Goal: Information Seeking & Learning: Learn about a topic

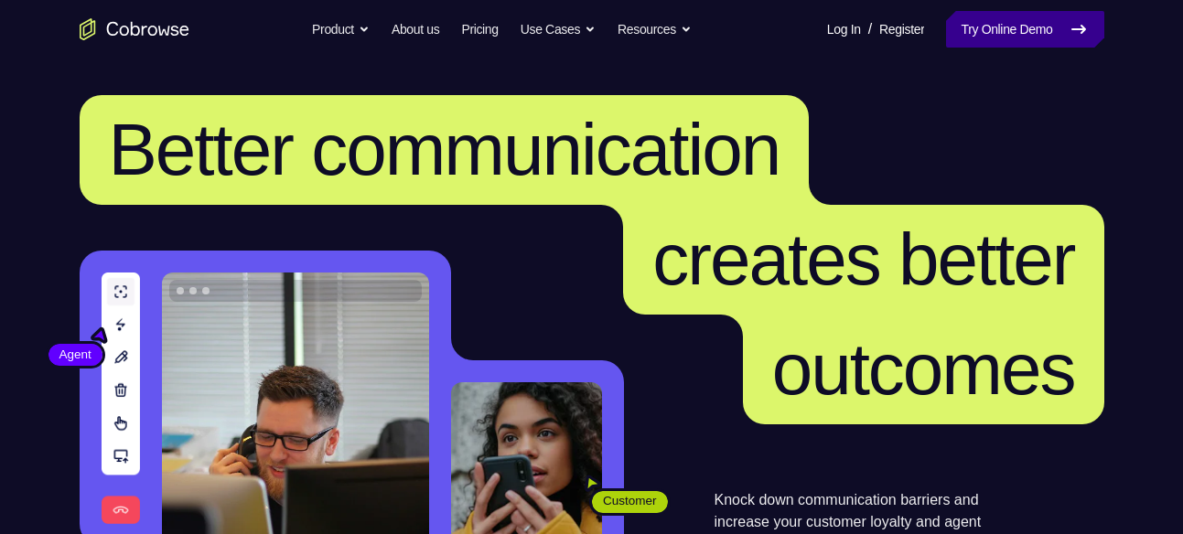
click at [1018, 18] on link "Try Online Demo" at bounding box center [1024, 29] width 157 height 37
click at [917, 21] on div "Log In Register Log In / Register Try Online Demo" at bounding box center [958, 29] width 289 height 37
click at [1022, 28] on link "Try Online Demo" at bounding box center [1024, 29] width 157 height 37
click at [1040, 23] on link "Try Online Demo" at bounding box center [1024, 29] width 157 height 37
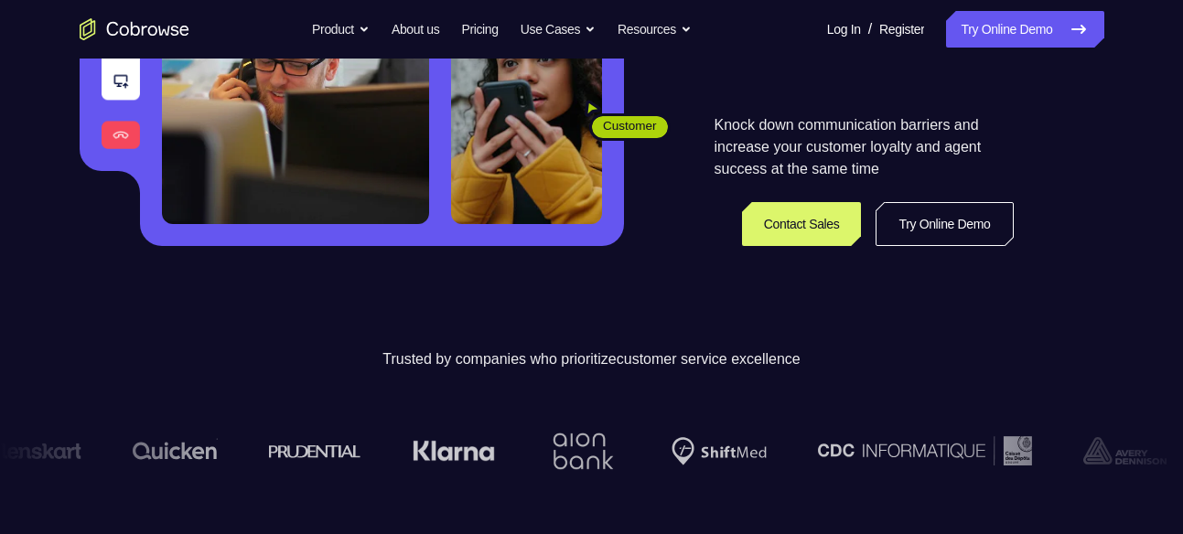
scroll to position [369, 0]
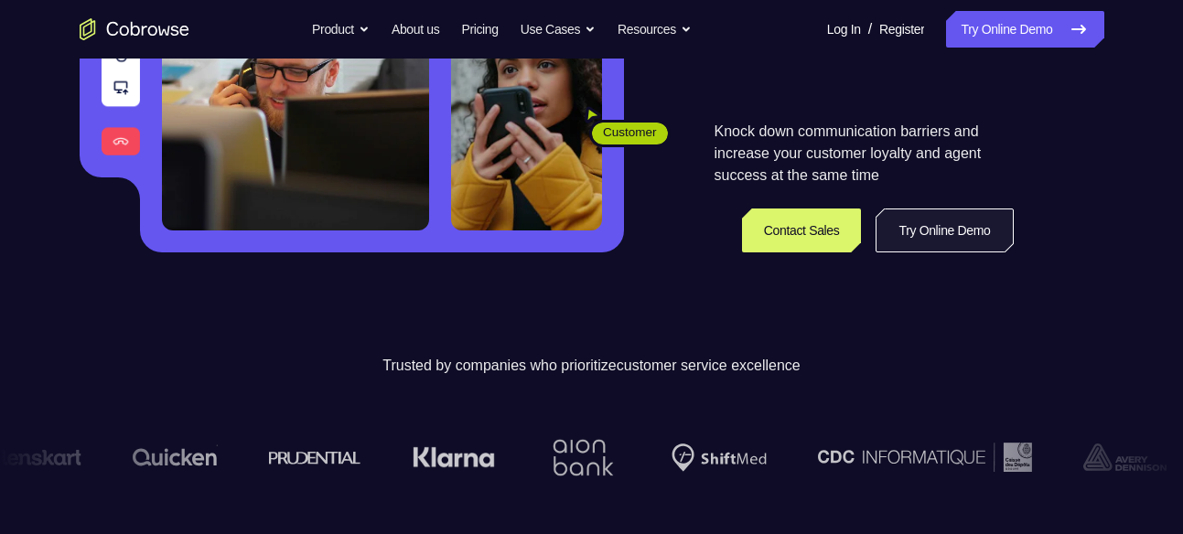
click at [946, 242] on link "Try Online Demo" at bounding box center [944, 231] width 137 height 44
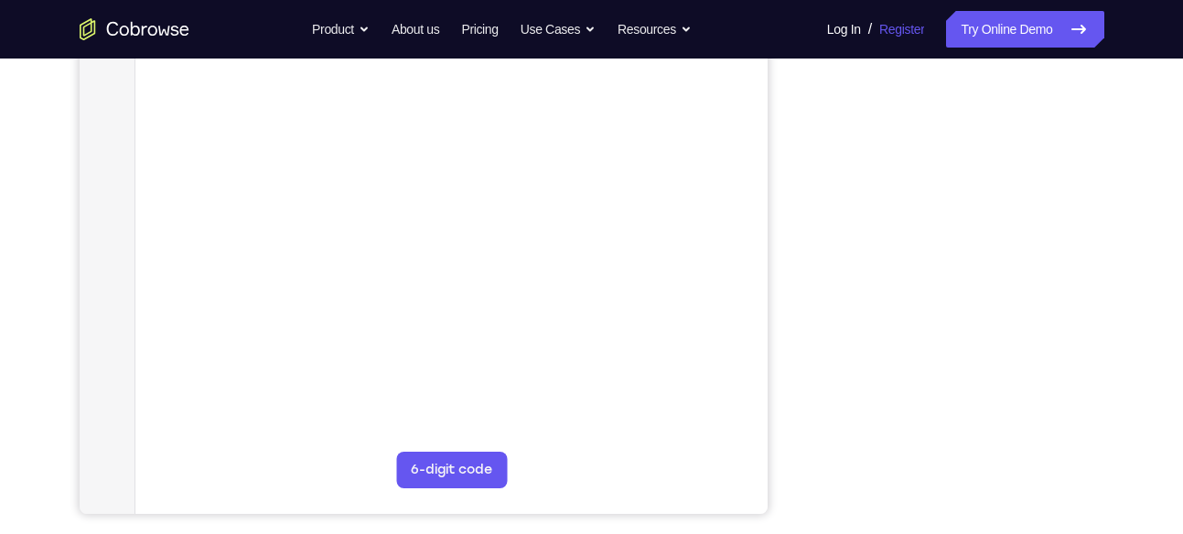
scroll to position [116, 0]
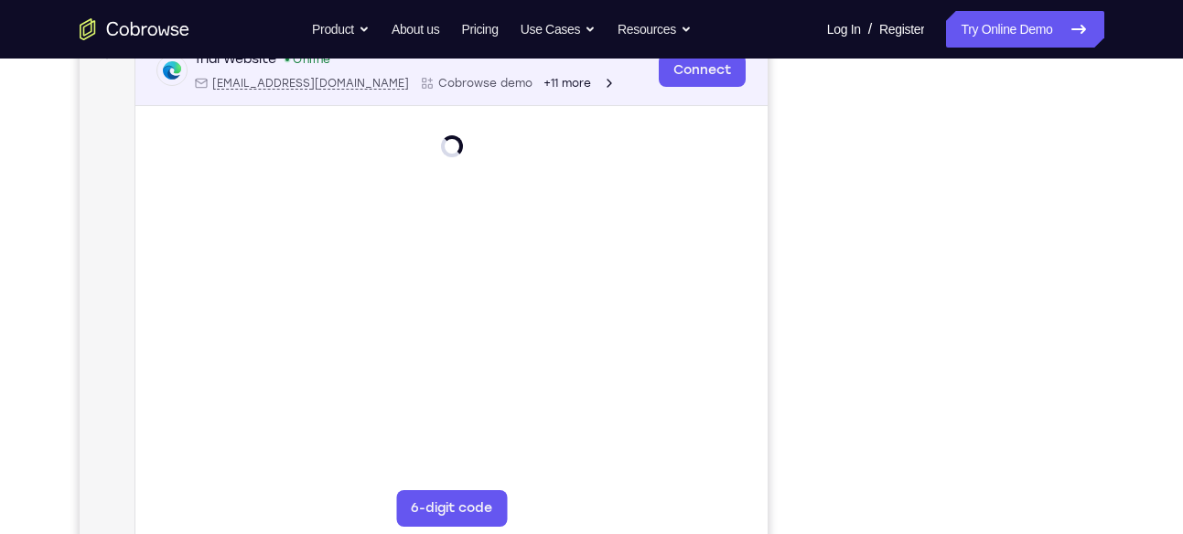
scroll to position [299, 0]
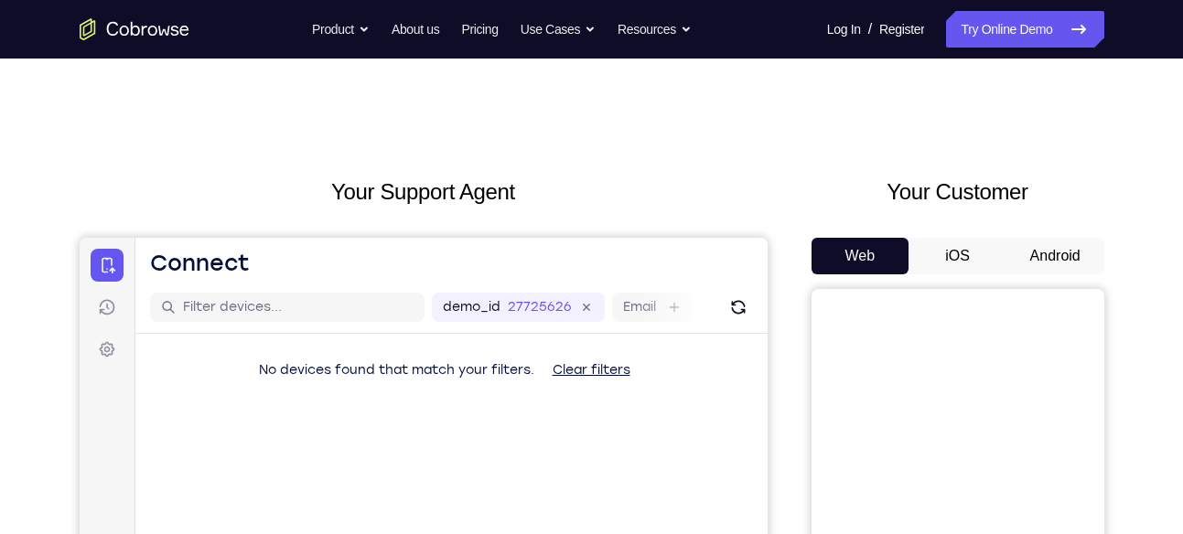
click at [1033, 252] on button "Android" at bounding box center [1055, 256] width 98 height 37
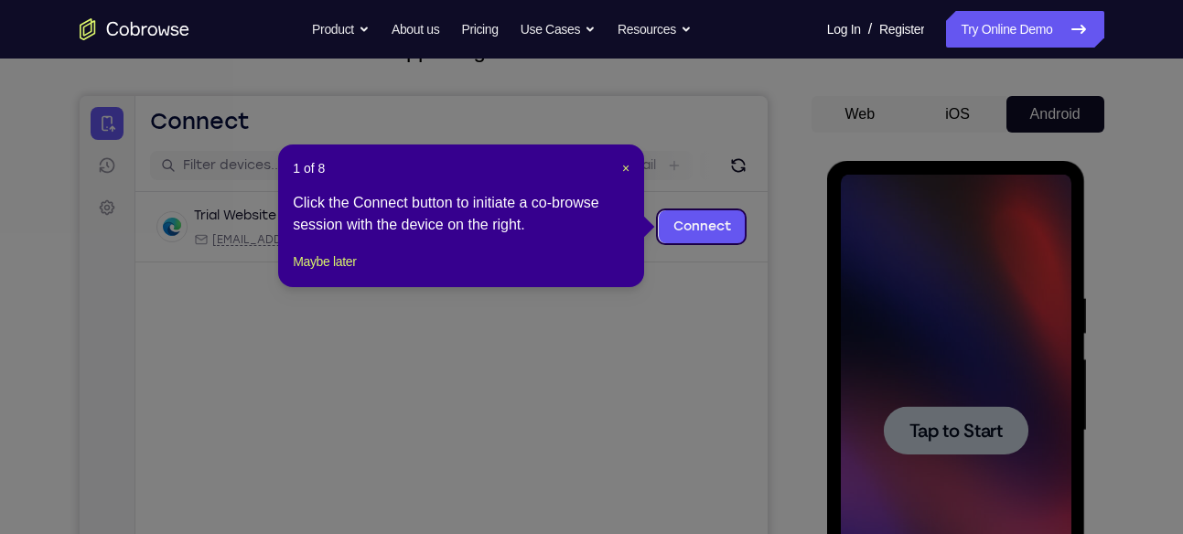
click at [630, 169] on div "1 of 8 × Click the Connect button to initiate a co-browse session with the devi…" at bounding box center [461, 216] width 366 height 143
click at [626, 167] on span "×" at bounding box center [625, 168] width 7 height 15
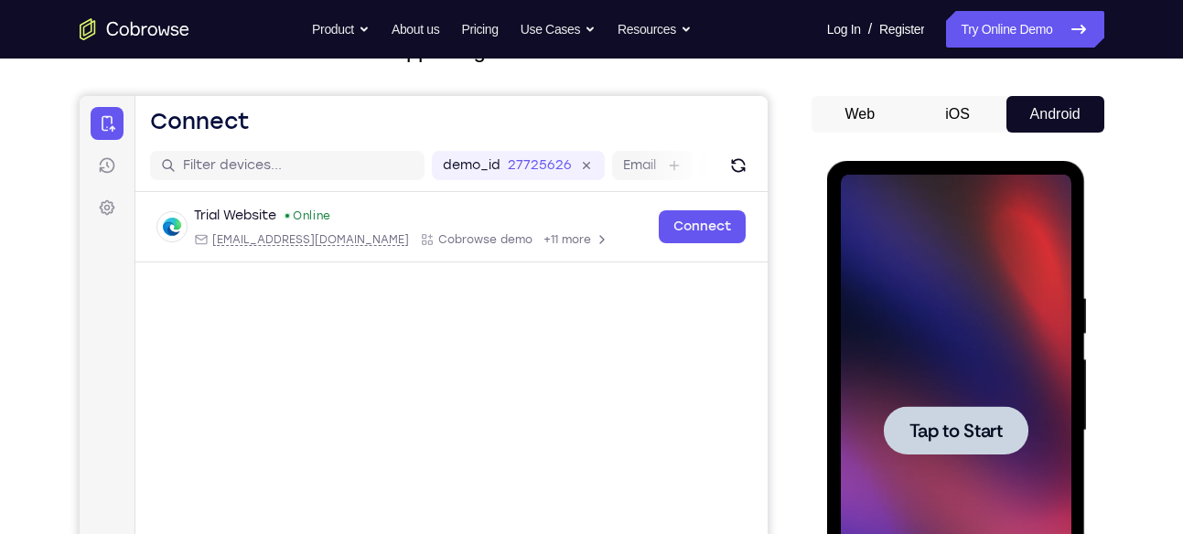
click at [981, 485] on div at bounding box center [956, 431] width 231 height 512
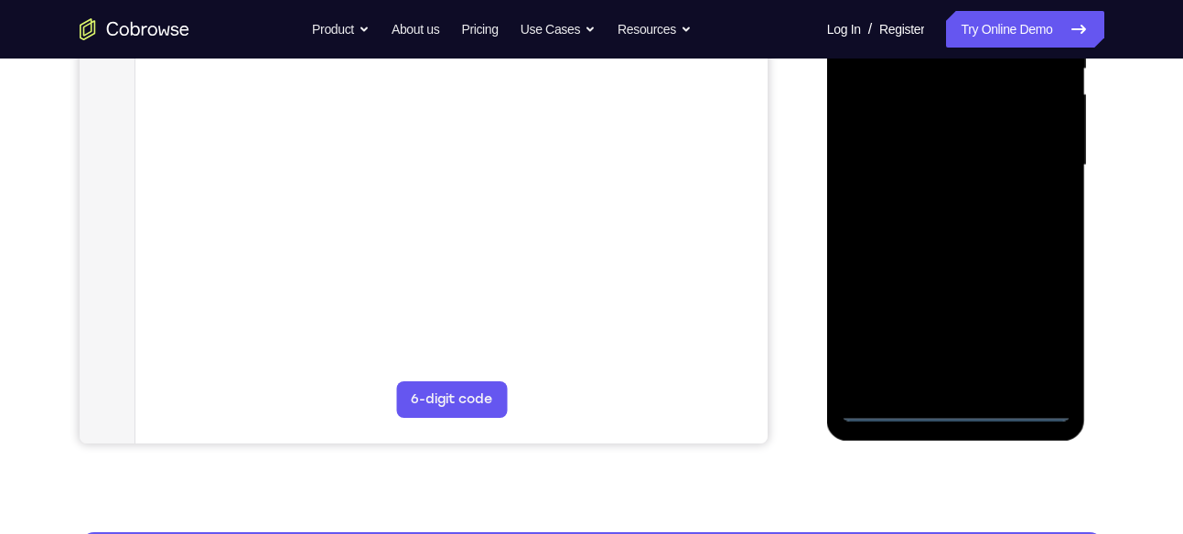
scroll to position [414, 0]
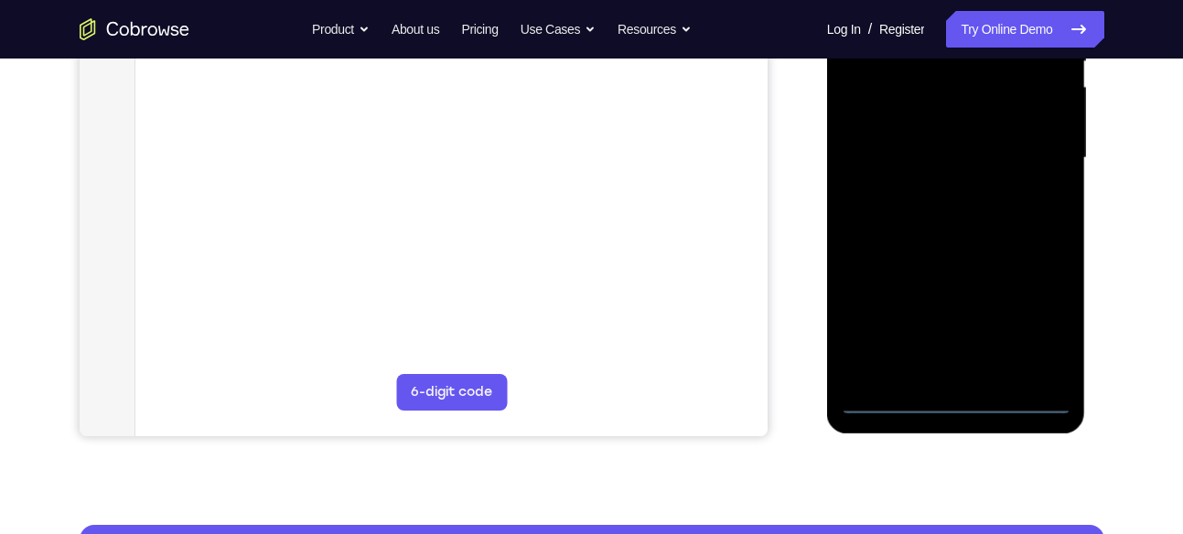
click at [953, 395] on div at bounding box center [956, 158] width 231 height 512
click at [1044, 337] on div at bounding box center [956, 158] width 231 height 512
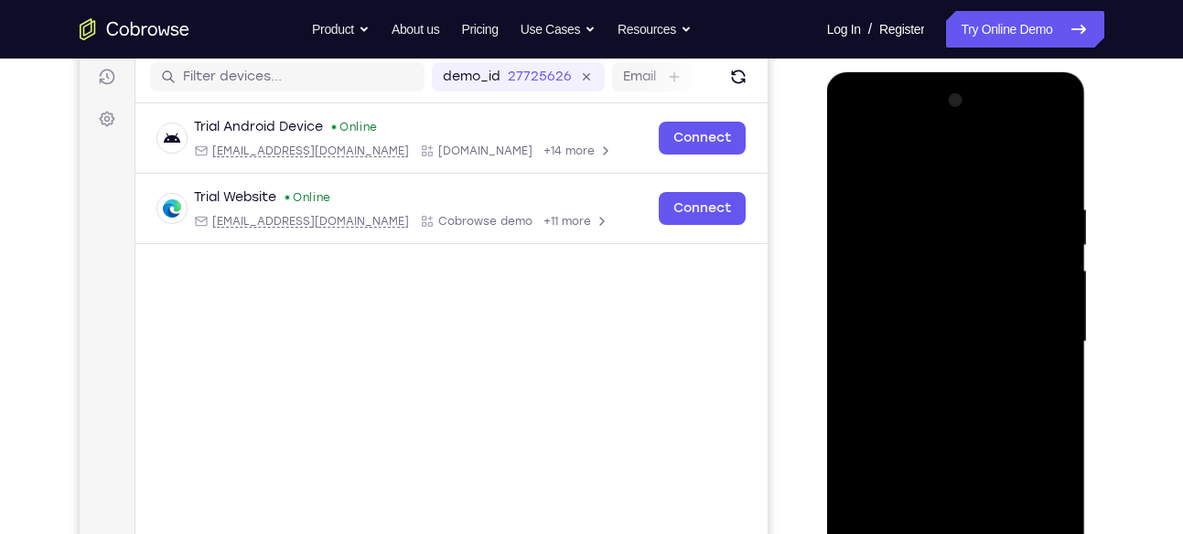
scroll to position [230, 0]
click at [923, 167] on div at bounding box center [956, 343] width 231 height 512
click at [1031, 340] on div at bounding box center [956, 343] width 231 height 512
click at [930, 376] on div at bounding box center [956, 343] width 231 height 512
click at [941, 328] on div at bounding box center [956, 343] width 231 height 512
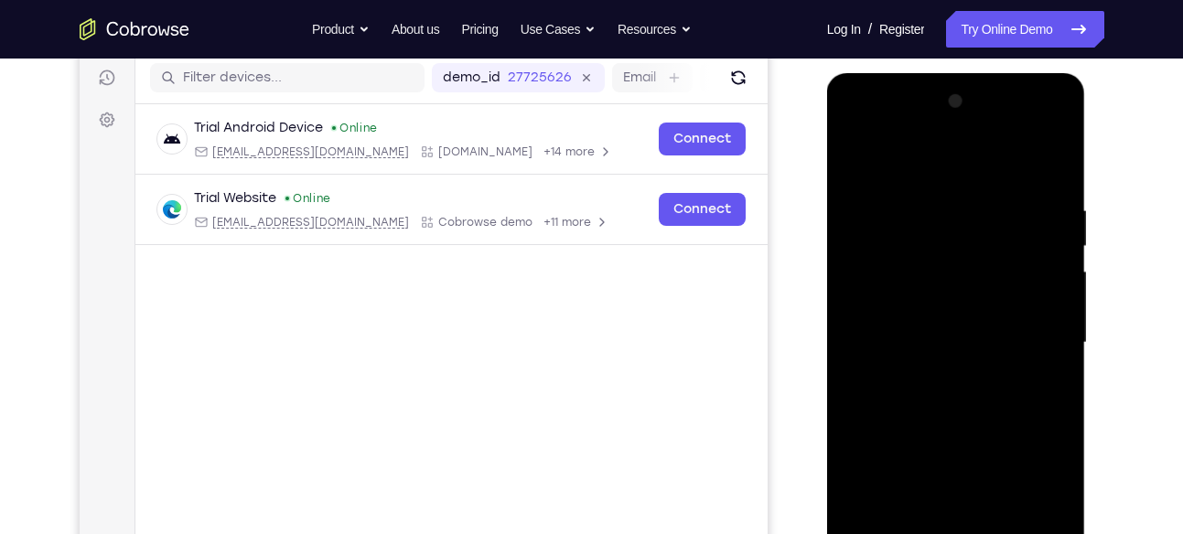
click at [947, 296] on div at bounding box center [956, 343] width 231 height 512
click at [967, 339] on div at bounding box center [956, 343] width 231 height 512
click at [979, 407] on div at bounding box center [956, 343] width 231 height 512
click at [978, 401] on div at bounding box center [956, 343] width 231 height 512
click at [1050, 369] on div at bounding box center [956, 343] width 231 height 512
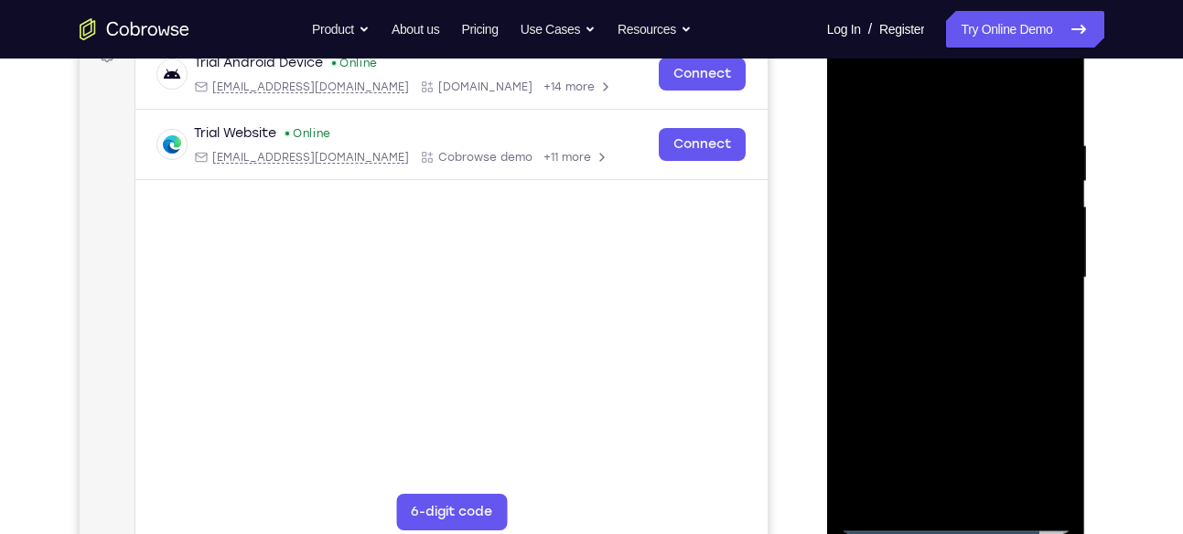
scroll to position [296, 0]
click at [914, 129] on div at bounding box center [956, 277] width 231 height 512
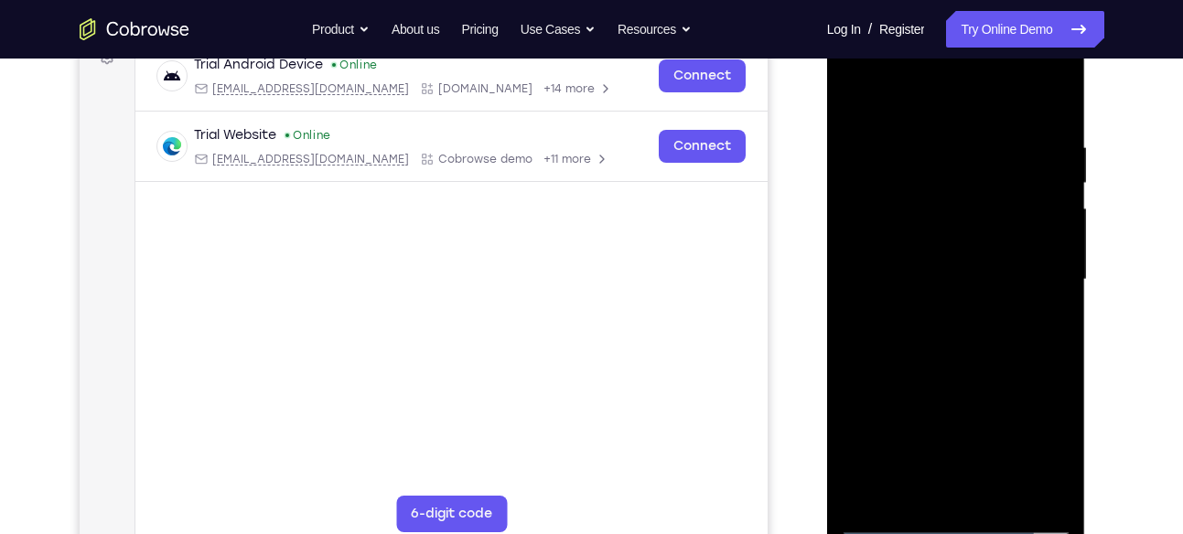
click at [1033, 238] on div at bounding box center [956, 280] width 231 height 512
click at [1052, 223] on div at bounding box center [956, 280] width 231 height 512
click at [1071, 218] on div at bounding box center [956, 280] width 231 height 512
click at [1060, 171] on div at bounding box center [956, 280] width 231 height 512
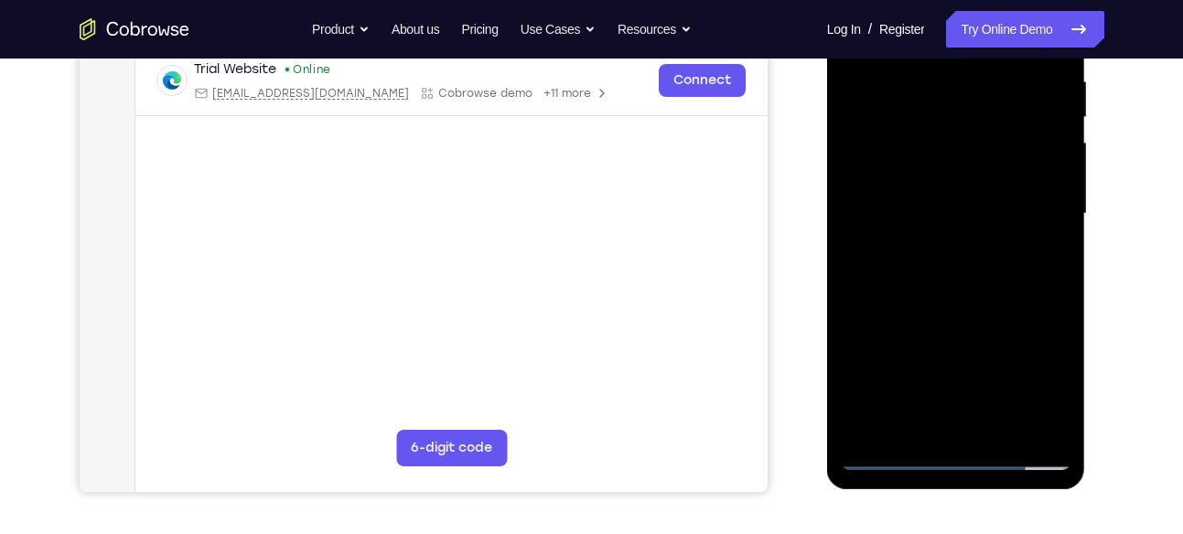
scroll to position [362, 0]
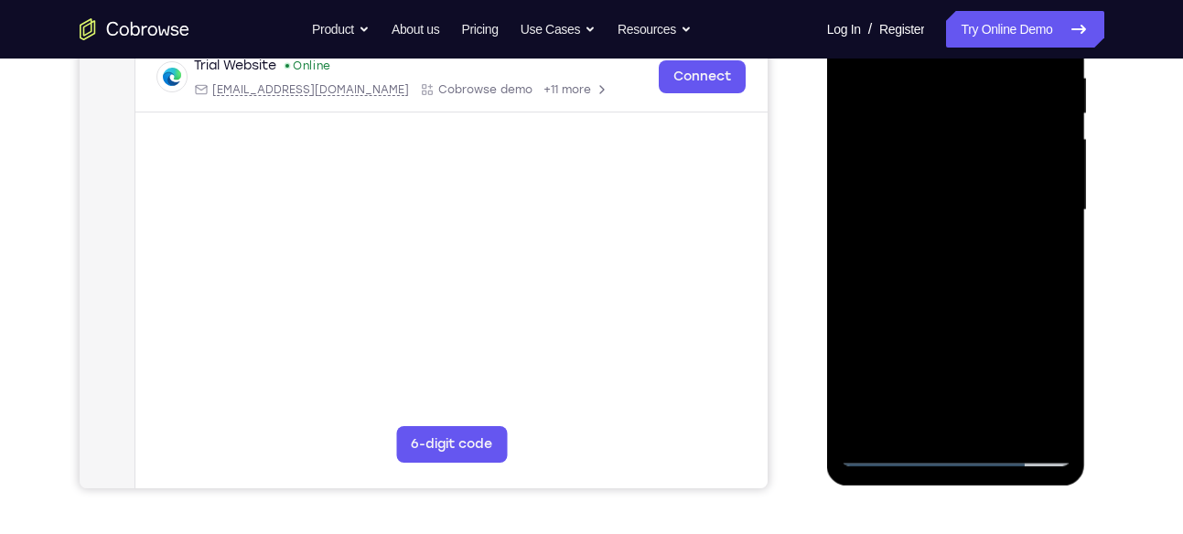
click at [1053, 229] on div at bounding box center [956, 210] width 231 height 512
click at [843, 240] on div at bounding box center [956, 210] width 231 height 512
click at [853, 238] on div at bounding box center [956, 210] width 231 height 512
click at [1026, 420] on div at bounding box center [956, 210] width 231 height 512
click at [1048, 334] on div at bounding box center [956, 210] width 231 height 512
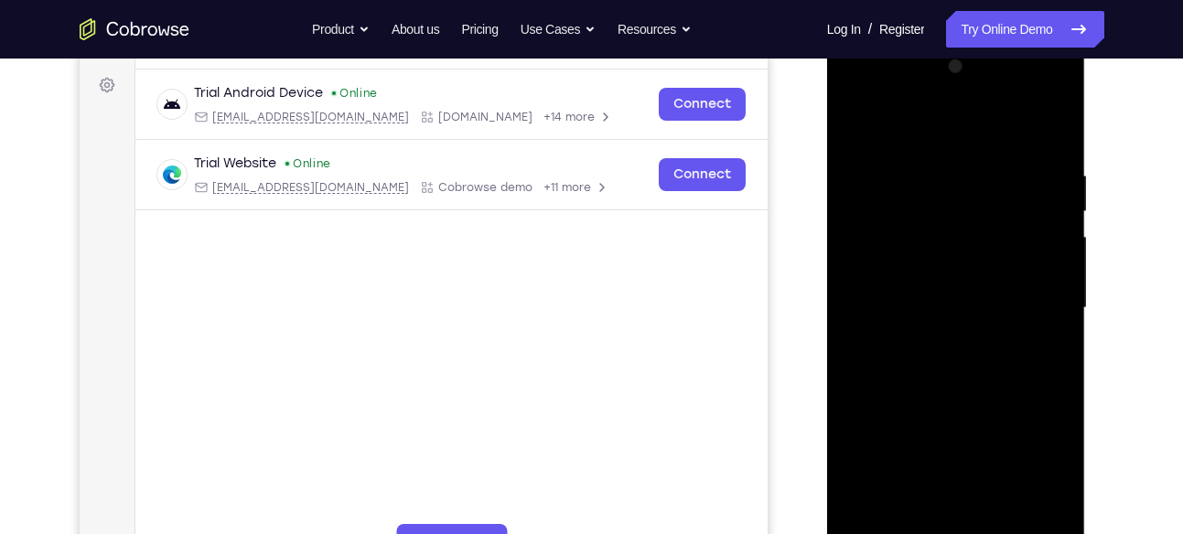
scroll to position [263, 0]
click at [1043, 328] on div at bounding box center [956, 310] width 231 height 512
click at [1051, 132] on div at bounding box center [956, 310] width 231 height 512
click at [1049, 134] on div at bounding box center [956, 310] width 231 height 512
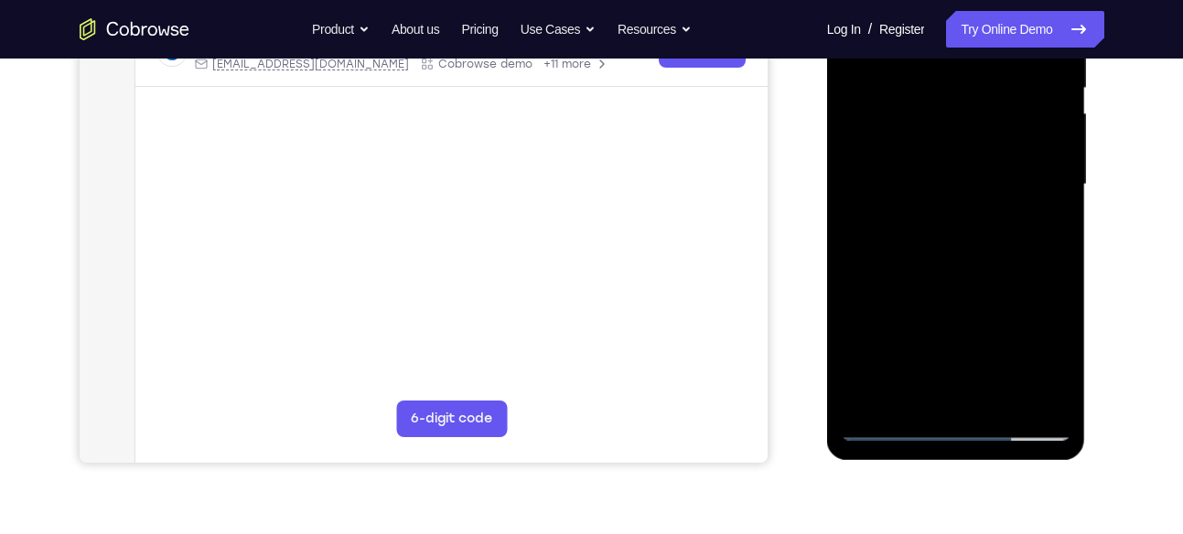
scroll to position [389, 0]
click at [1003, 406] on div at bounding box center [956, 184] width 231 height 512
click at [950, 277] on div at bounding box center [956, 184] width 231 height 512
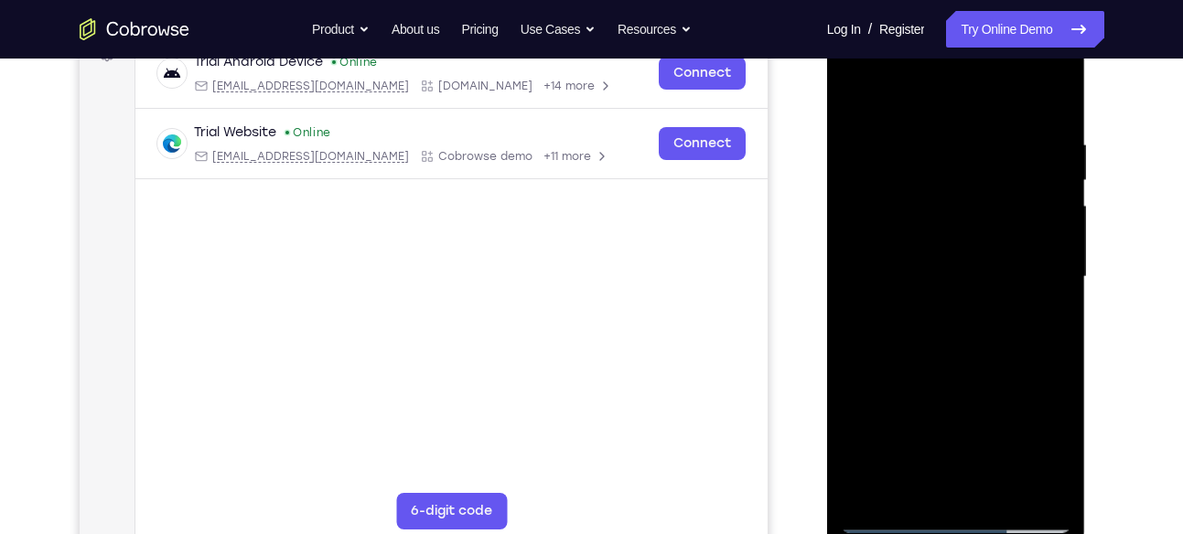
scroll to position [295, 0]
click at [859, 91] on div at bounding box center [956, 278] width 231 height 512
click at [1006, 479] on div at bounding box center [956, 278] width 231 height 512
click at [1006, 492] on div at bounding box center [956, 278] width 231 height 512
drag, startPoint x: 1011, startPoint y: 338, endPoint x: 1003, endPoint y: 104, distance: 233.5
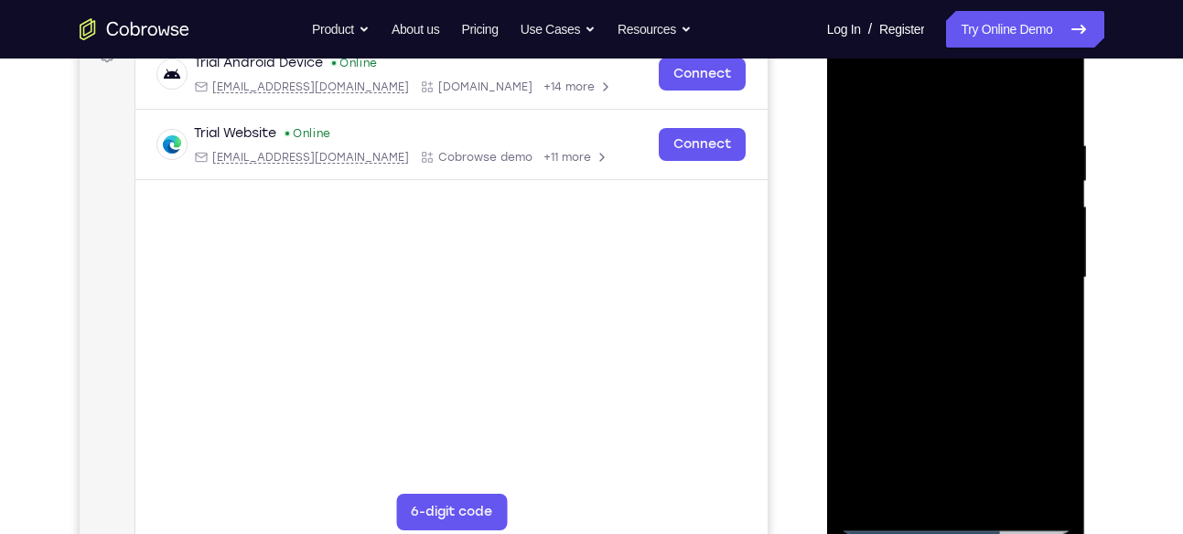
click at [1003, 104] on div at bounding box center [956, 278] width 231 height 512
click at [866, 396] on div at bounding box center [956, 278] width 231 height 512
click at [883, 96] on div at bounding box center [956, 278] width 231 height 512
click at [861, 489] on div at bounding box center [956, 278] width 231 height 512
drag, startPoint x: 1023, startPoint y: 112, endPoint x: 905, endPoint y: 91, distance: 119.7
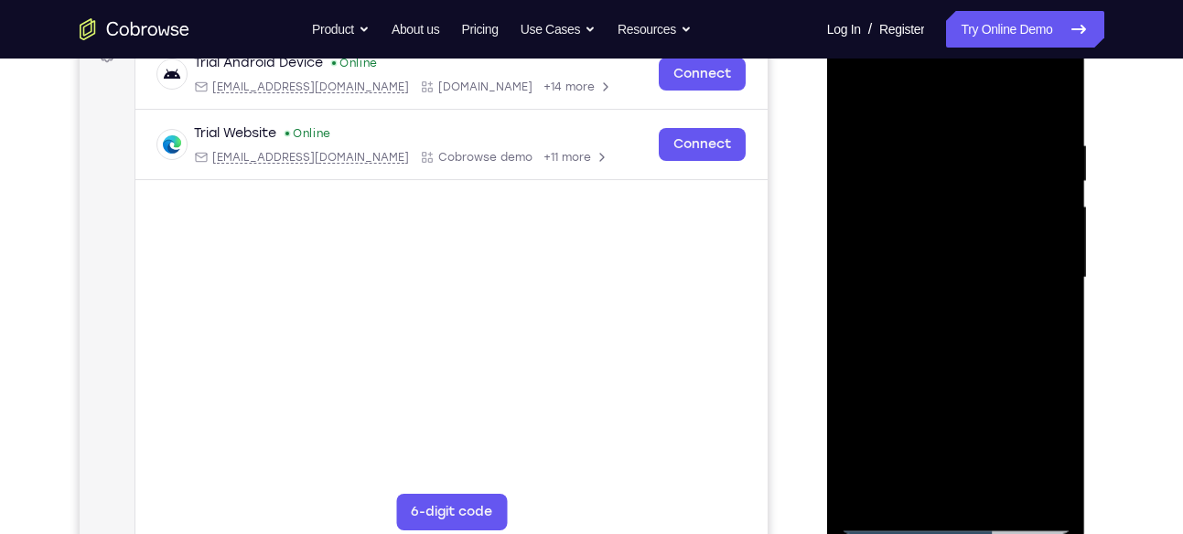
click at [905, 91] on div at bounding box center [956, 278] width 231 height 512
click at [1065, 92] on div at bounding box center [956, 278] width 231 height 512
click at [910, 138] on div at bounding box center [956, 278] width 231 height 512
click at [1025, 295] on div at bounding box center [956, 278] width 231 height 512
drag, startPoint x: 966, startPoint y: 349, endPoint x: 973, endPoint y: 231, distance: 118.2
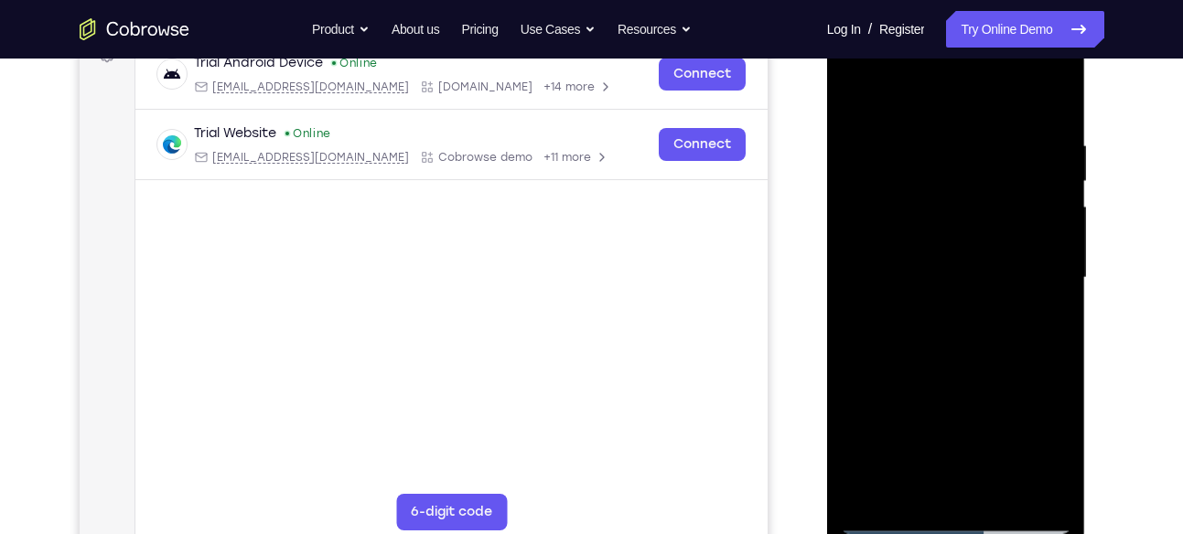
click at [973, 231] on div at bounding box center [956, 278] width 231 height 512
drag, startPoint x: 1001, startPoint y: 374, endPoint x: 1005, endPoint y: 239, distance: 135.5
click at [1005, 239] on div at bounding box center [956, 278] width 231 height 512
drag, startPoint x: 984, startPoint y: 315, endPoint x: 983, endPoint y: 228, distance: 86.9
drag, startPoint x: 983, startPoint y: 228, endPoint x: 1006, endPoint y: 175, distance: 58.2
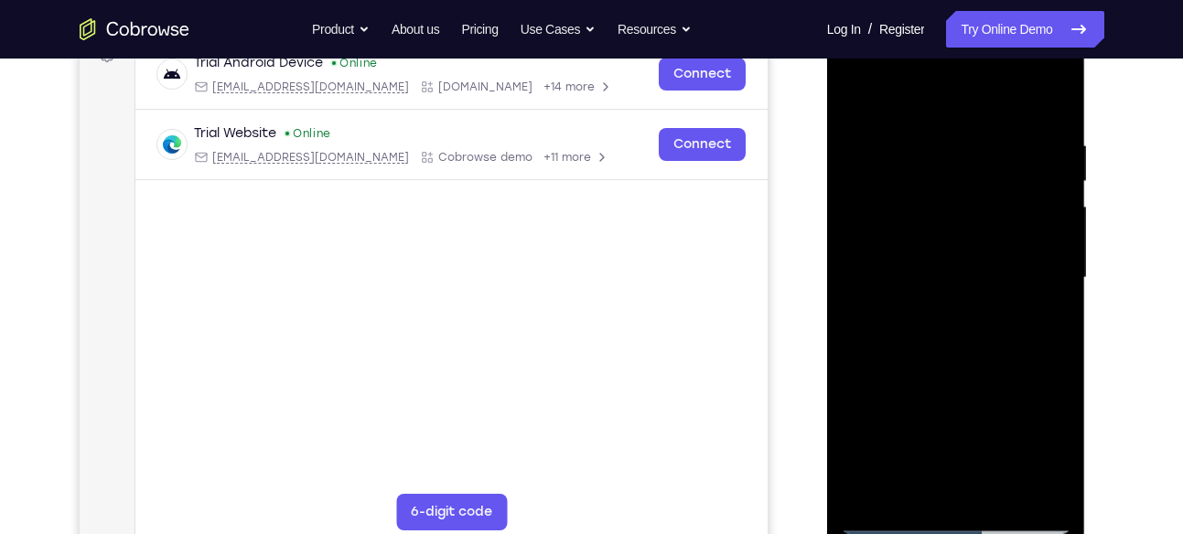
click at [1006, 175] on div at bounding box center [956, 278] width 231 height 512
click at [977, 258] on div at bounding box center [956, 278] width 231 height 512
click at [866, 494] on div at bounding box center [956, 278] width 231 height 512
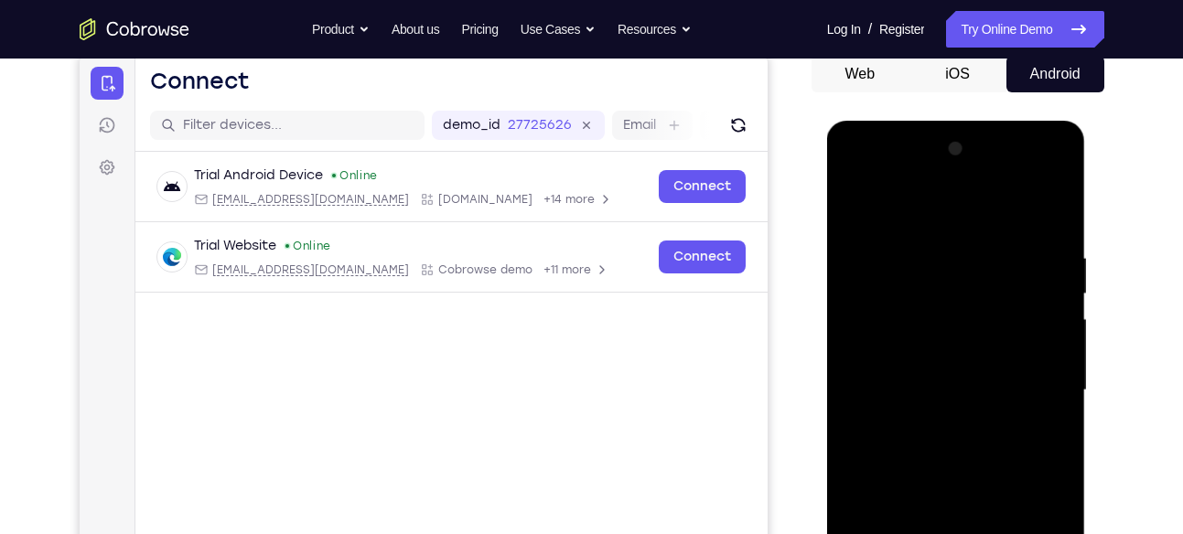
scroll to position [174, 0]
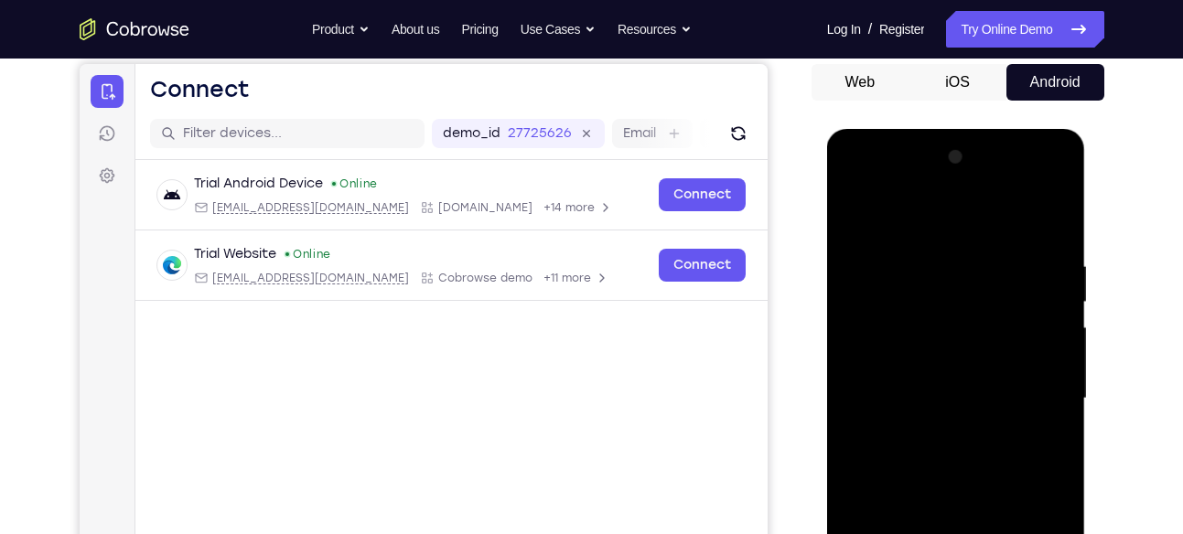
click at [1060, 214] on div at bounding box center [956, 399] width 231 height 512
click at [914, 266] on div at bounding box center [956, 399] width 231 height 512
drag, startPoint x: 957, startPoint y: 476, endPoint x: 954, endPoint y: 200, distance: 275.4
click at [954, 200] on div at bounding box center [956, 399] width 231 height 512
click at [975, 379] on div at bounding box center [956, 399] width 231 height 512
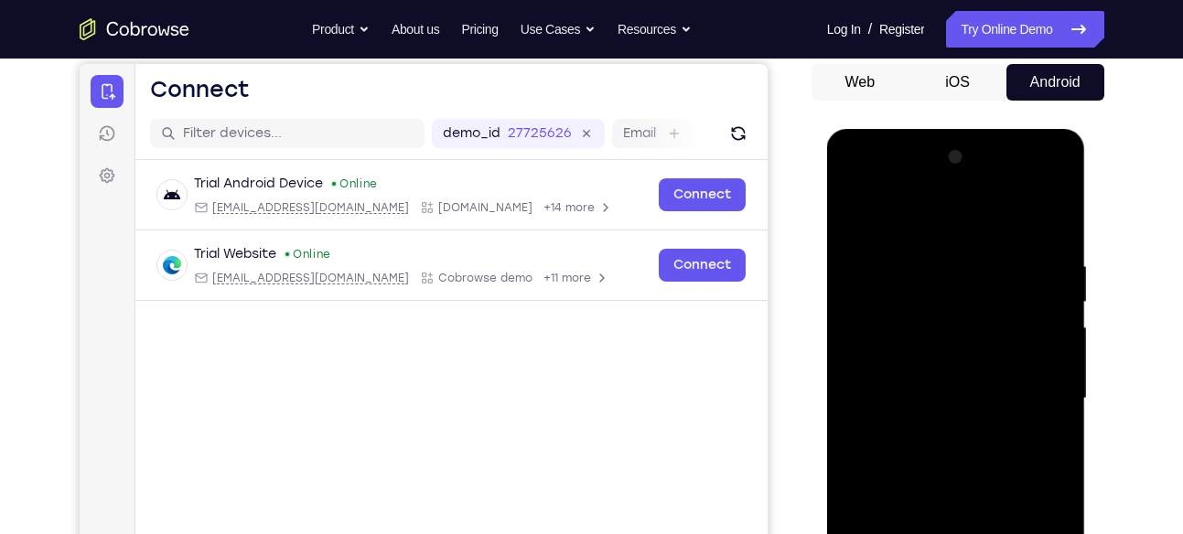
click at [960, 514] on div at bounding box center [956, 399] width 231 height 512
click at [1055, 345] on div at bounding box center [956, 399] width 231 height 512
click at [1061, 337] on div at bounding box center [956, 399] width 231 height 512
click at [858, 213] on div at bounding box center [956, 399] width 231 height 512
drag, startPoint x: 895, startPoint y: 412, endPoint x: 891, endPoint y: 338, distance: 74.2
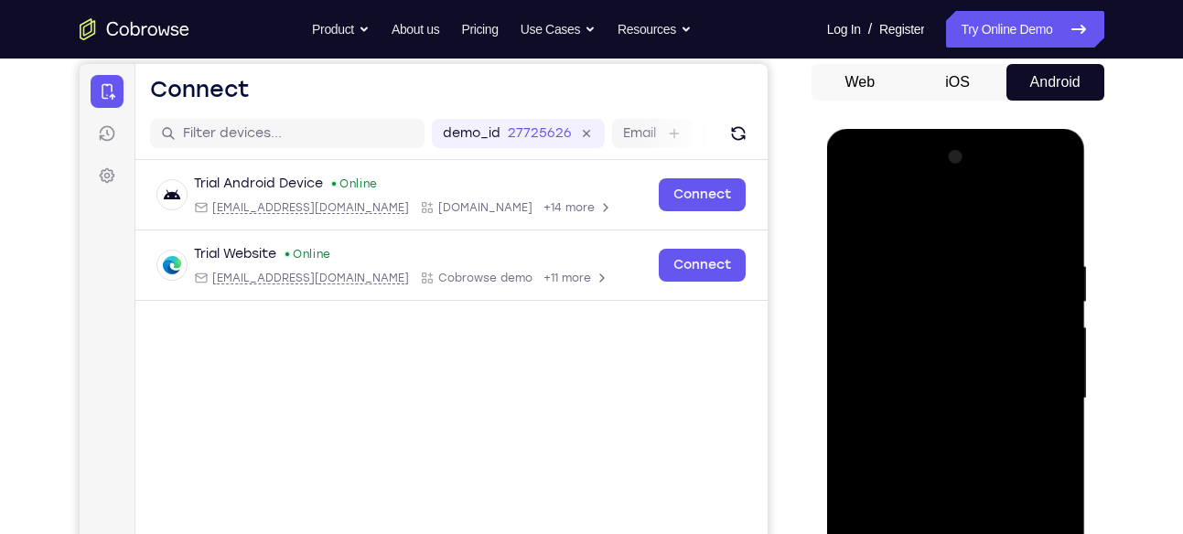
click at [891, 338] on div at bounding box center [956, 399] width 231 height 512
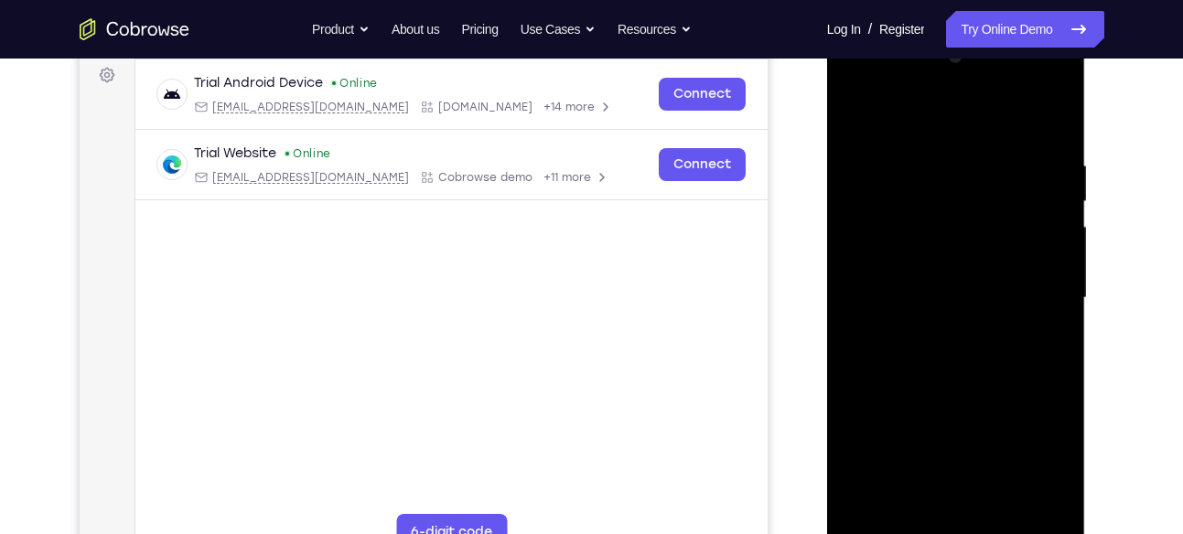
scroll to position [296, 0]
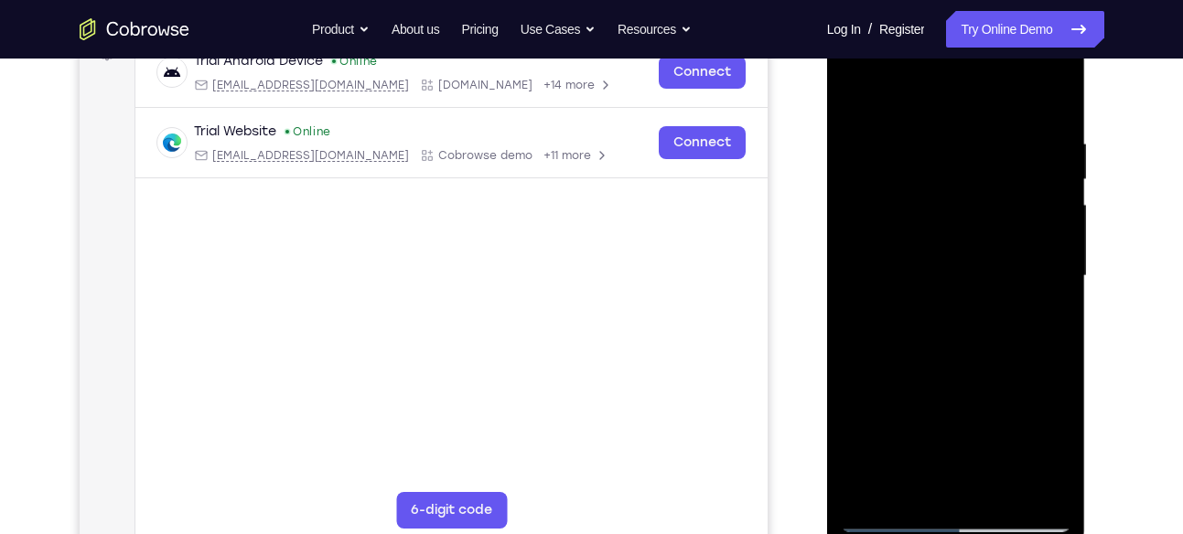
click at [880, 417] on div at bounding box center [956, 276] width 231 height 512
click at [1058, 215] on div at bounding box center [956, 276] width 231 height 512
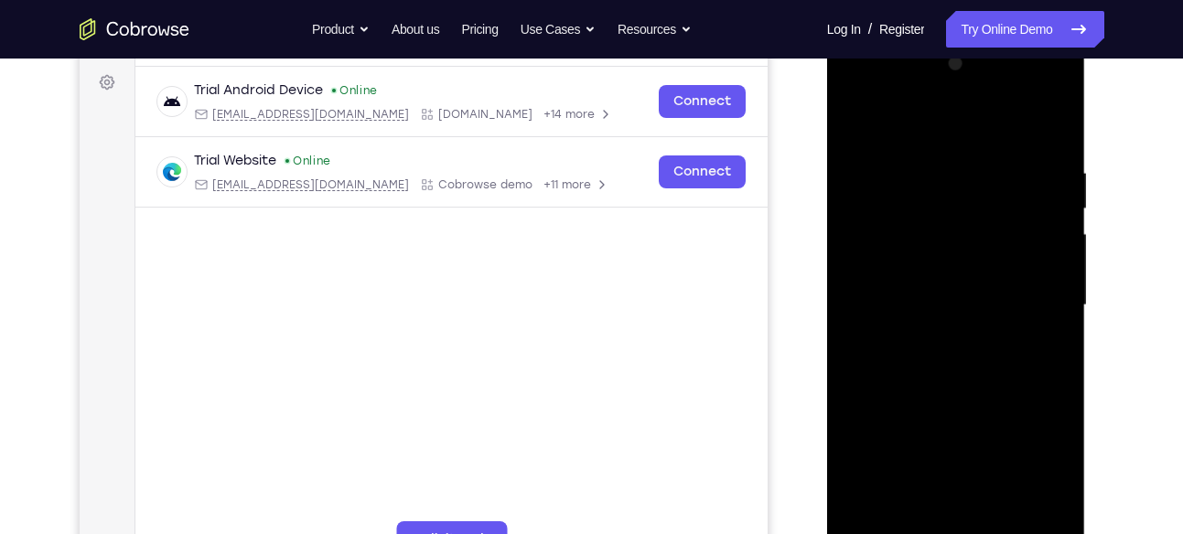
scroll to position [266, 0]
click at [1058, 248] on div at bounding box center [956, 306] width 231 height 512
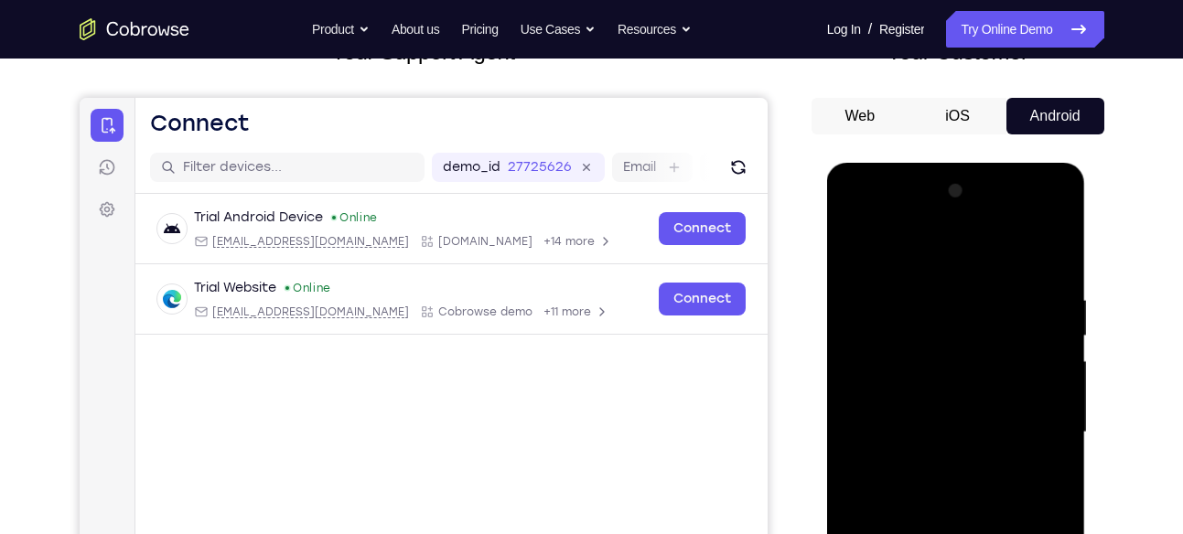
scroll to position [135, 0]
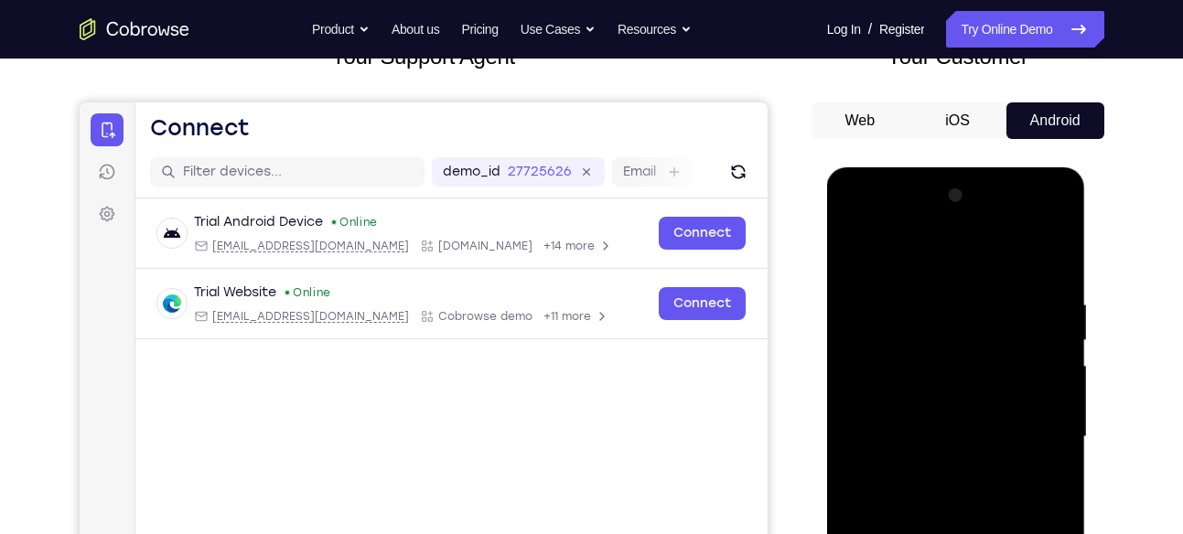
click at [859, 247] on div at bounding box center [956, 437] width 231 height 512
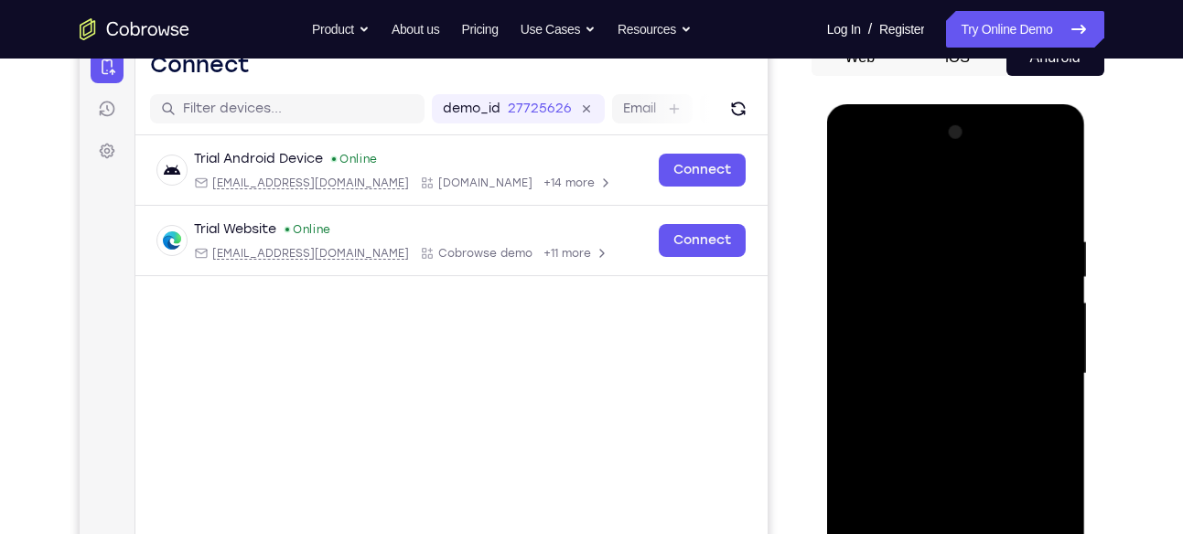
scroll to position [199, 0]
click at [881, 403] on div at bounding box center [956, 373] width 231 height 512
click at [1063, 319] on div at bounding box center [956, 373] width 231 height 512
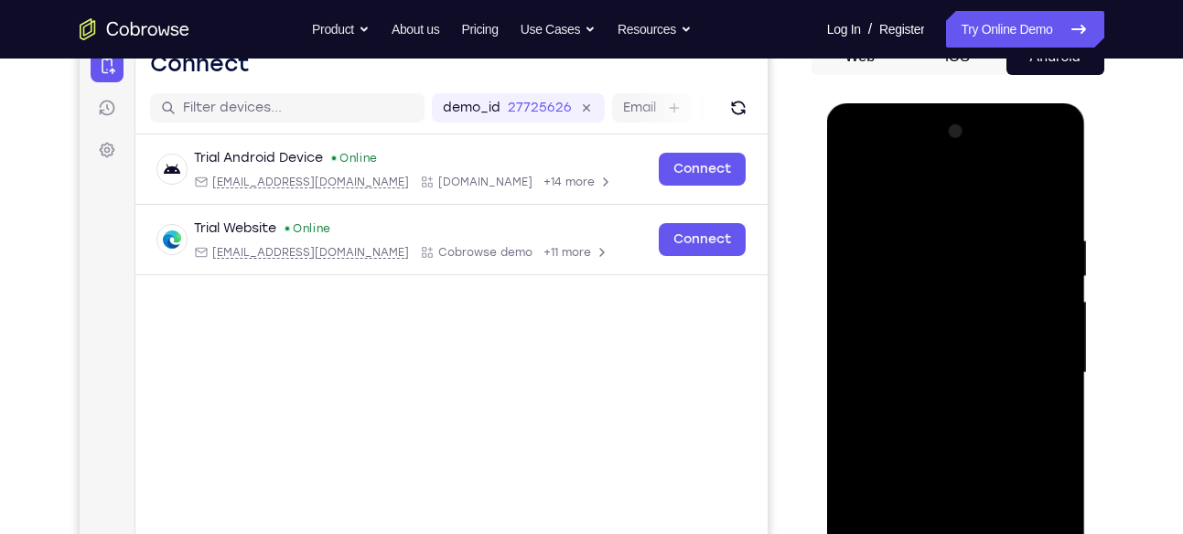
click at [1063, 319] on div at bounding box center [956, 373] width 231 height 512
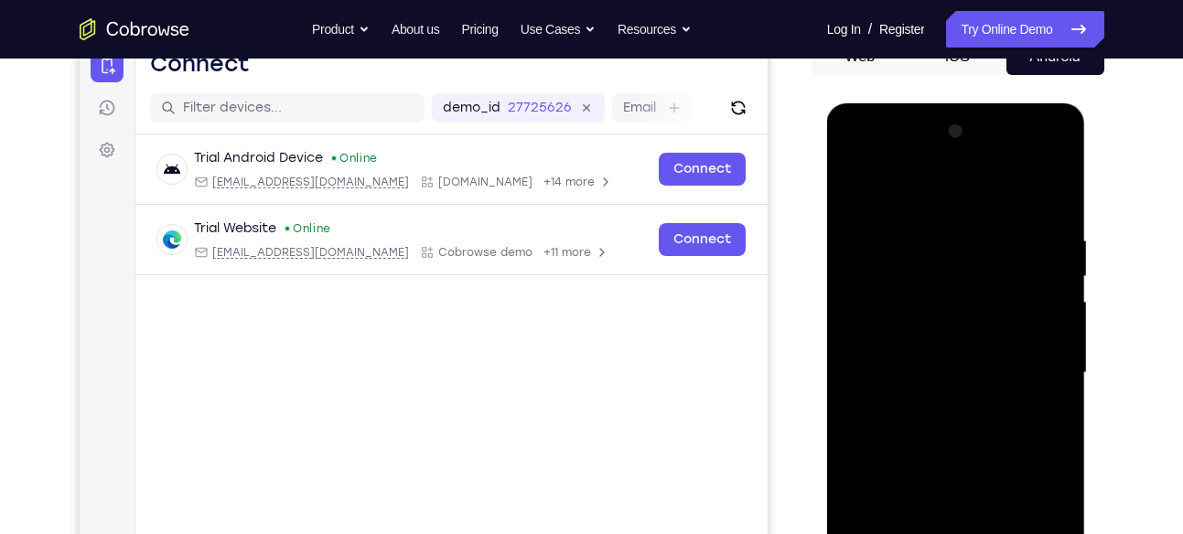
click at [1063, 319] on div at bounding box center [956, 373] width 231 height 512
click at [856, 186] on div at bounding box center [956, 373] width 231 height 512
click at [956, 372] on div at bounding box center [956, 373] width 231 height 512
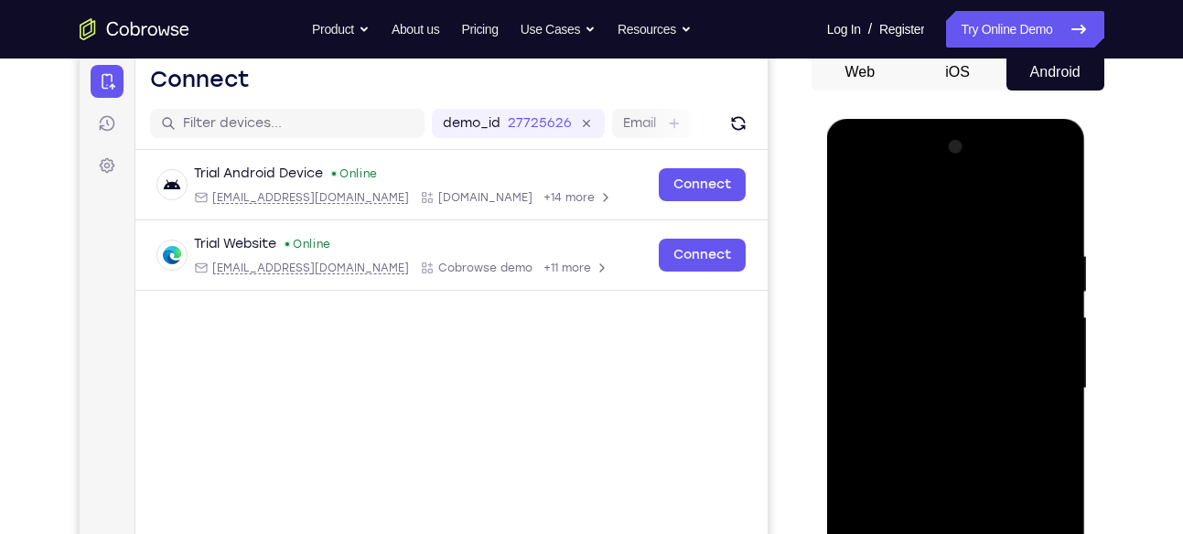
scroll to position [126, 0]
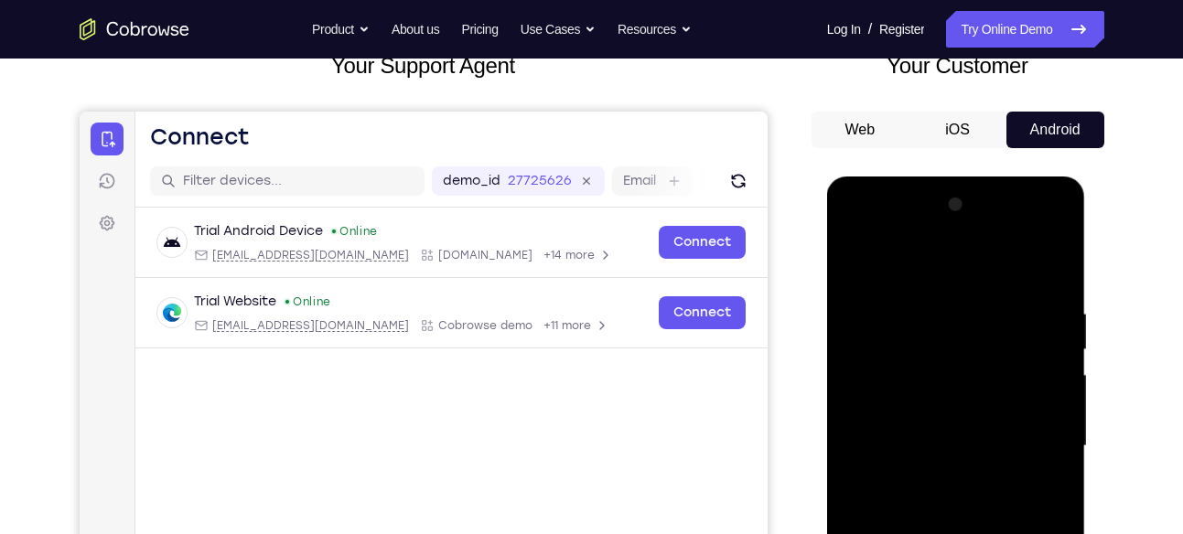
click at [912, 351] on div at bounding box center [956, 446] width 231 height 512
click at [1037, 340] on div at bounding box center [956, 446] width 231 height 512
click at [1055, 353] on div at bounding box center [956, 446] width 231 height 512
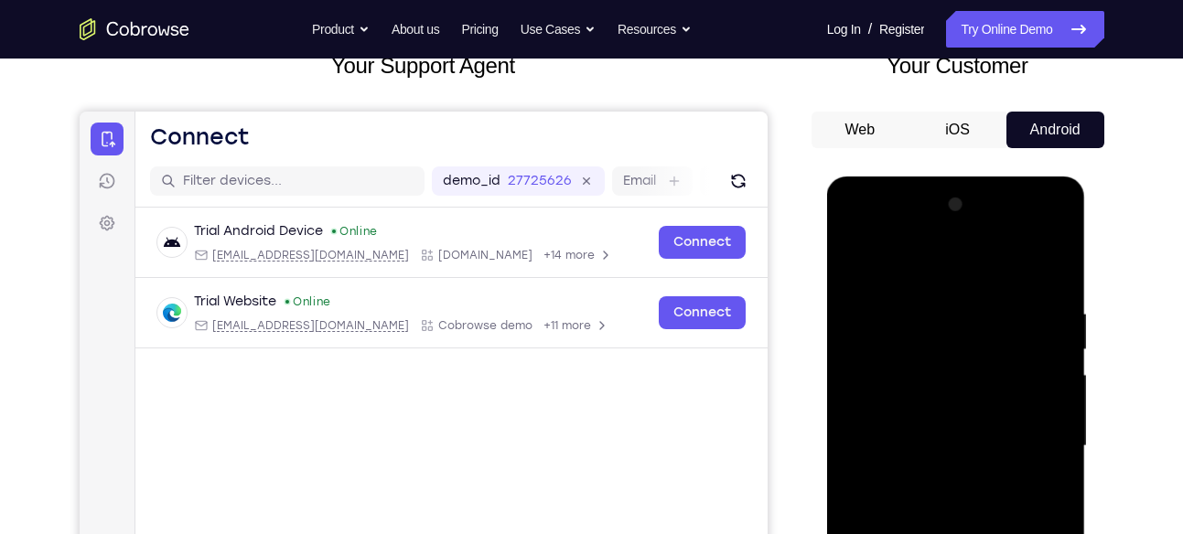
click at [1055, 353] on div at bounding box center [956, 446] width 231 height 512
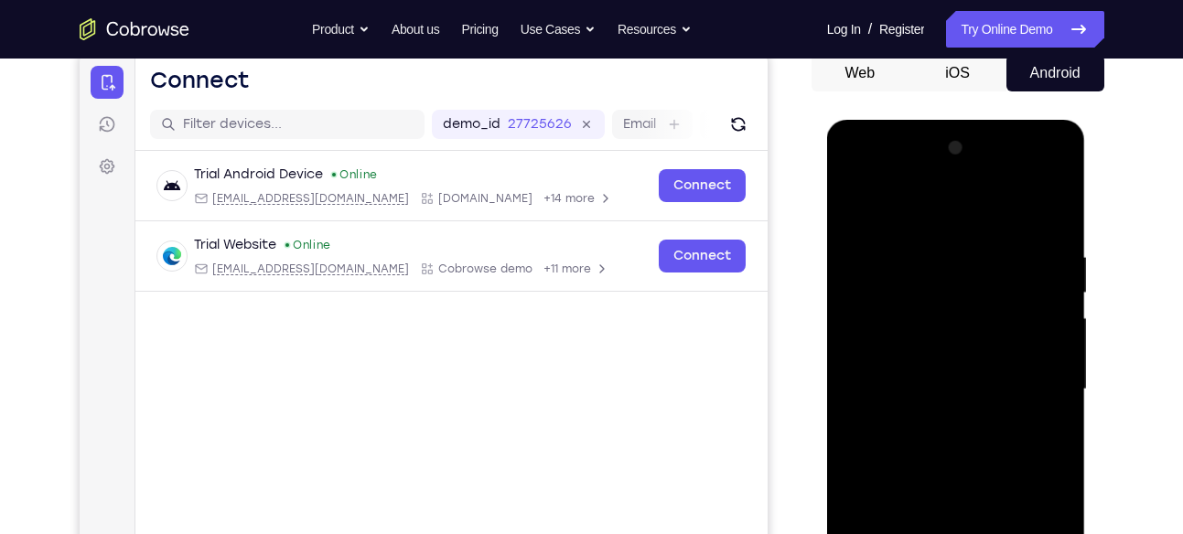
scroll to position [186, 0]
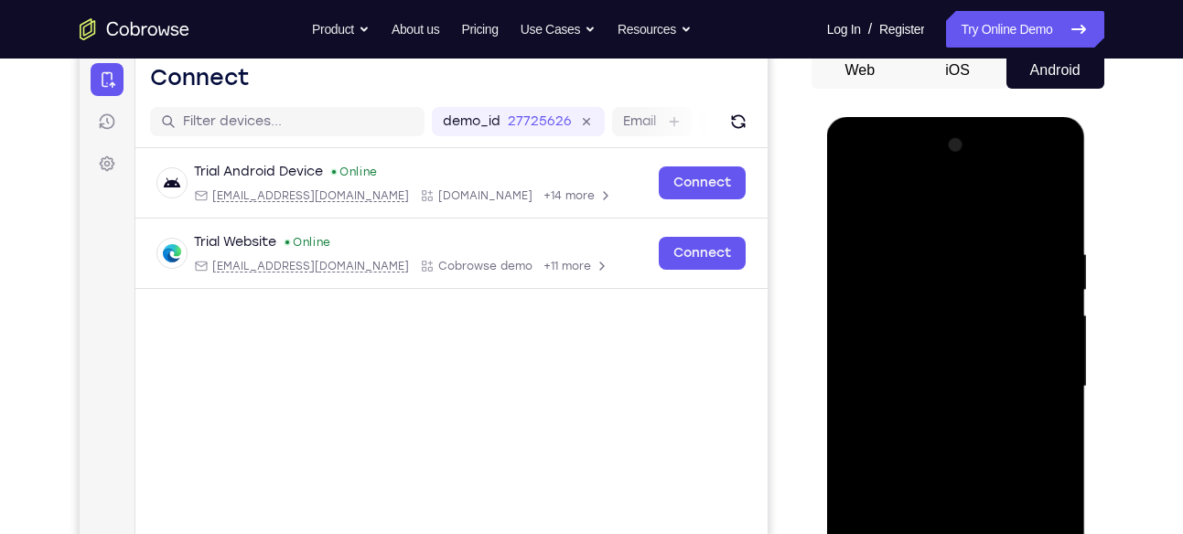
click at [1055, 353] on div at bounding box center [956, 387] width 231 height 512
drag, startPoint x: 1055, startPoint y: 294, endPoint x: 1042, endPoint y: 356, distance: 63.5
click at [1042, 356] on div at bounding box center [956, 387] width 231 height 512
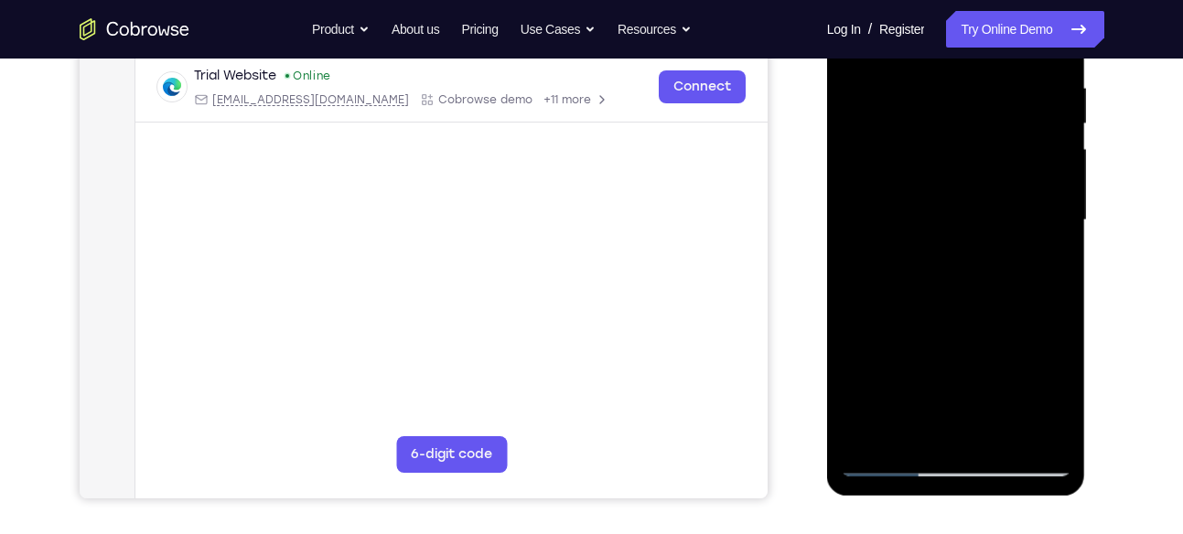
scroll to position [353, 0]
click at [871, 432] on div at bounding box center [956, 219] width 231 height 512
